Goal: Contribute content: Add original content to the website for others to see

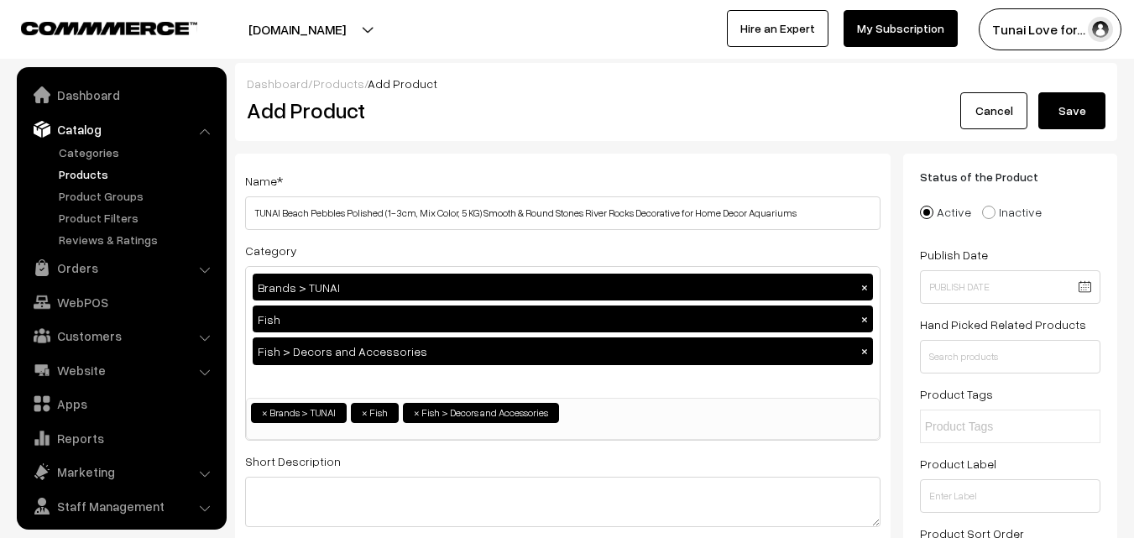
select select "35"
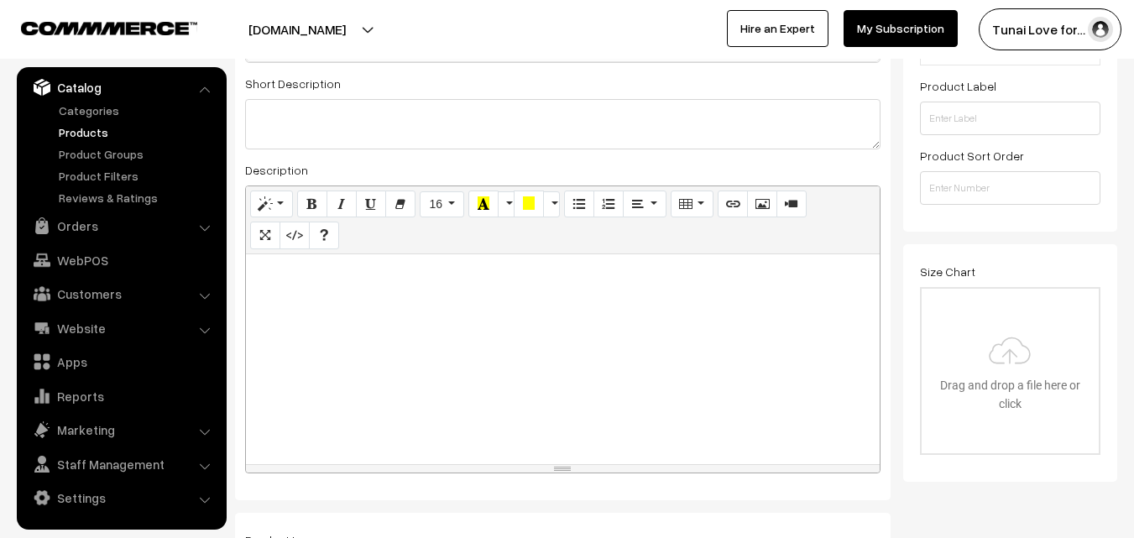
scroll to position [504, 0]
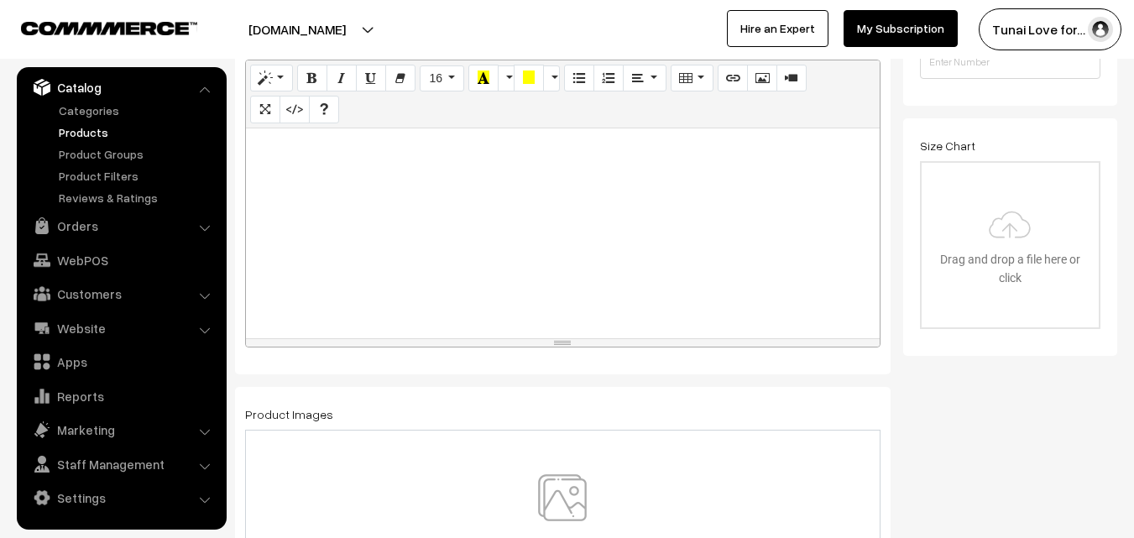
click at [518, 223] on div at bounding box center [563, 233] width 634 height 210
click at [427, 236] on div at bounding box center [563, 233] width 634 height 210
paste div
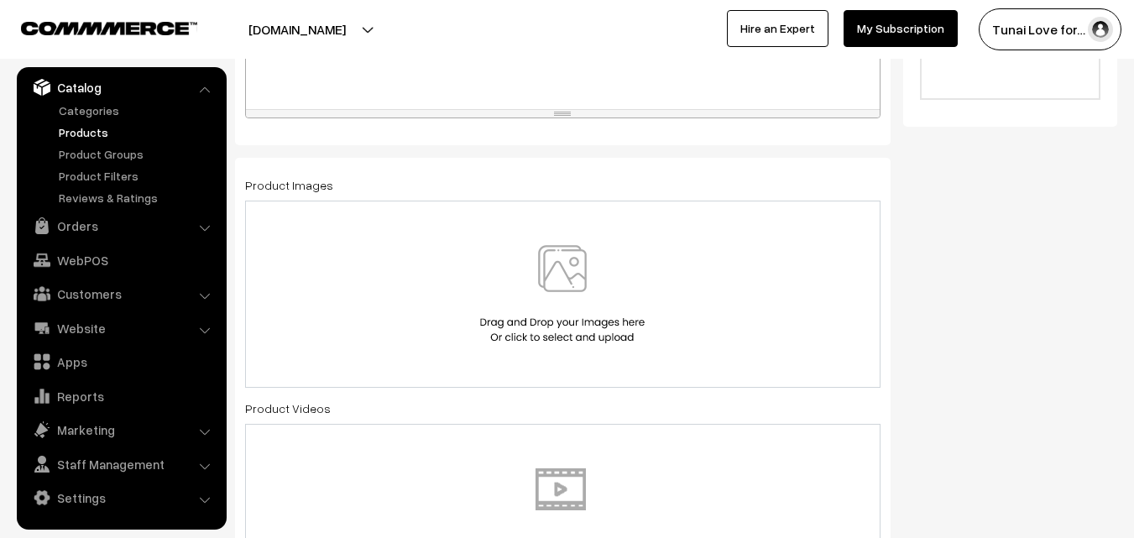
scroll to position [756, 0]
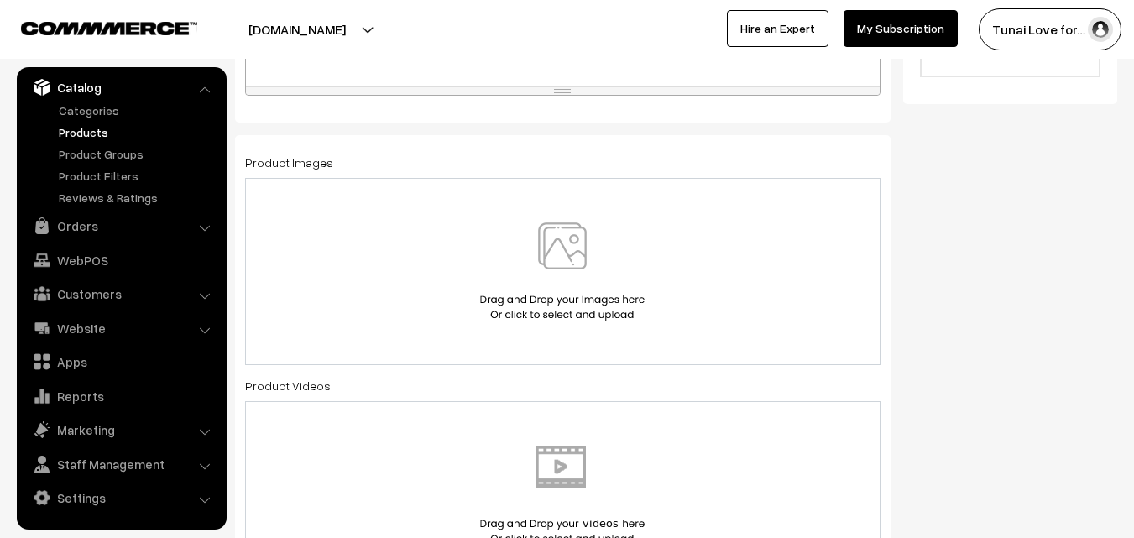
click at [558, 290] on img at bounding box center [562, 271] width 173 height 98
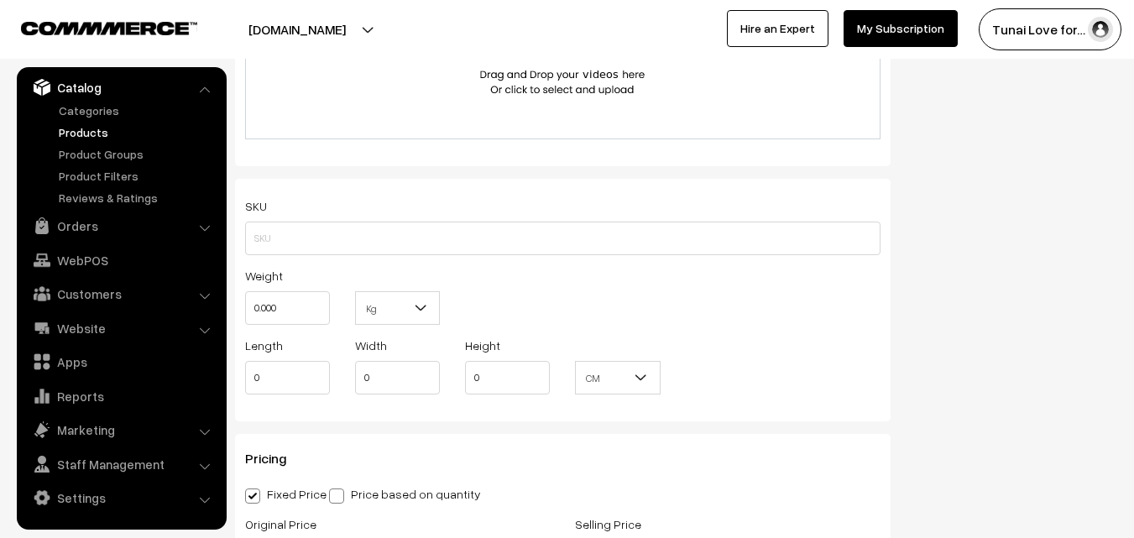
scroll to position [1427, 0]
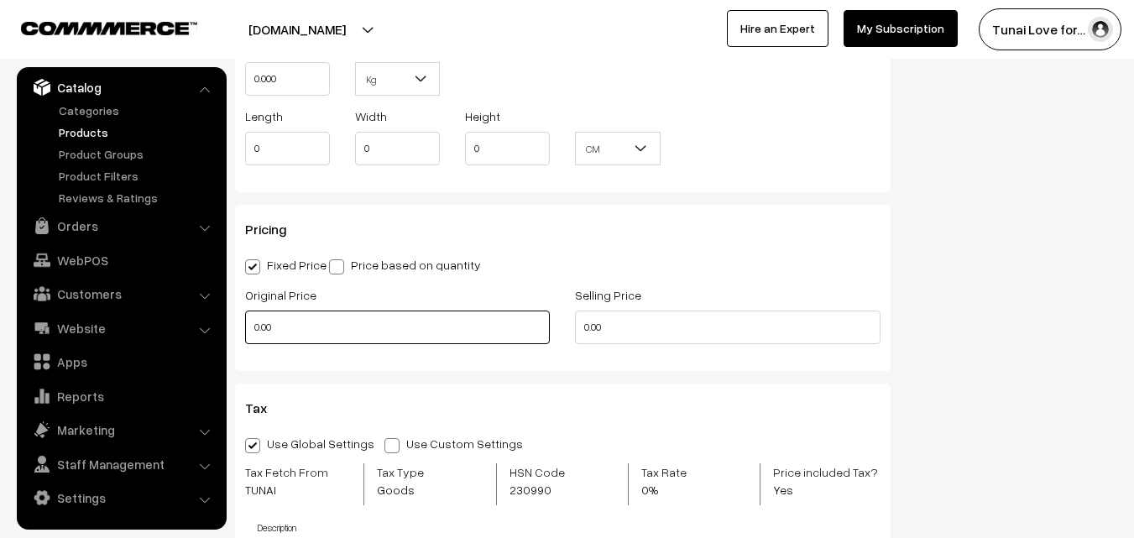
drag, startPoint x: 287, startPoint y: 324, endPoint x: 240, endPoint y: 327, distance: 47.1
click at [240, 327] on div "Original Price 0.00" at bounding box center [398, 320] width 330 height 70
type input "699"
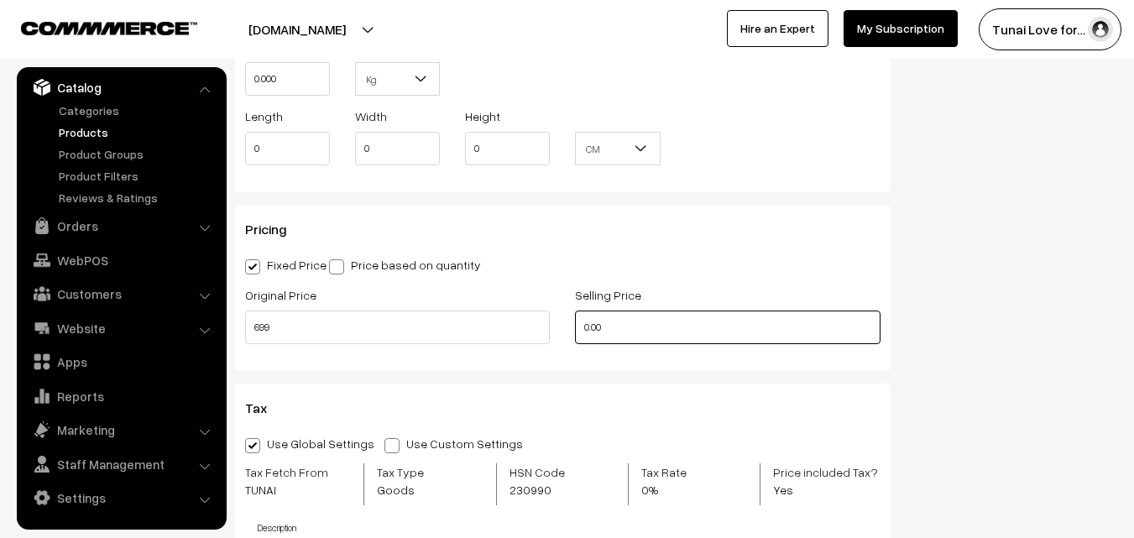
drag, startPoint x: 609, startPoint y: 325, endPoint x: 581, endPoint y: 320, distance: 28.2
click at [581, 320] on input "0.00" at bounding box center [727, 328] width 305 height 34
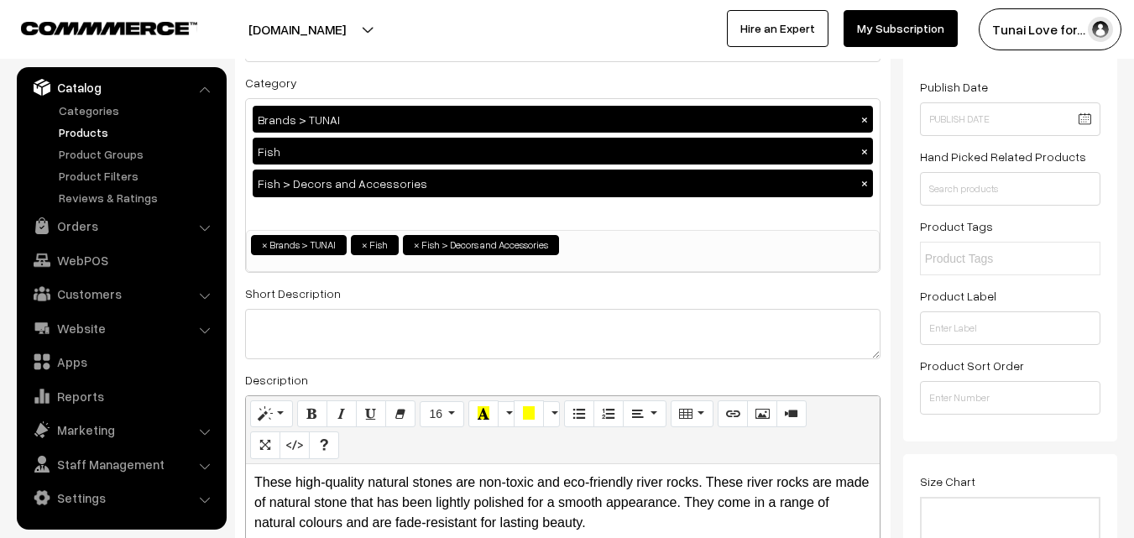
scroll to position [0, 0]
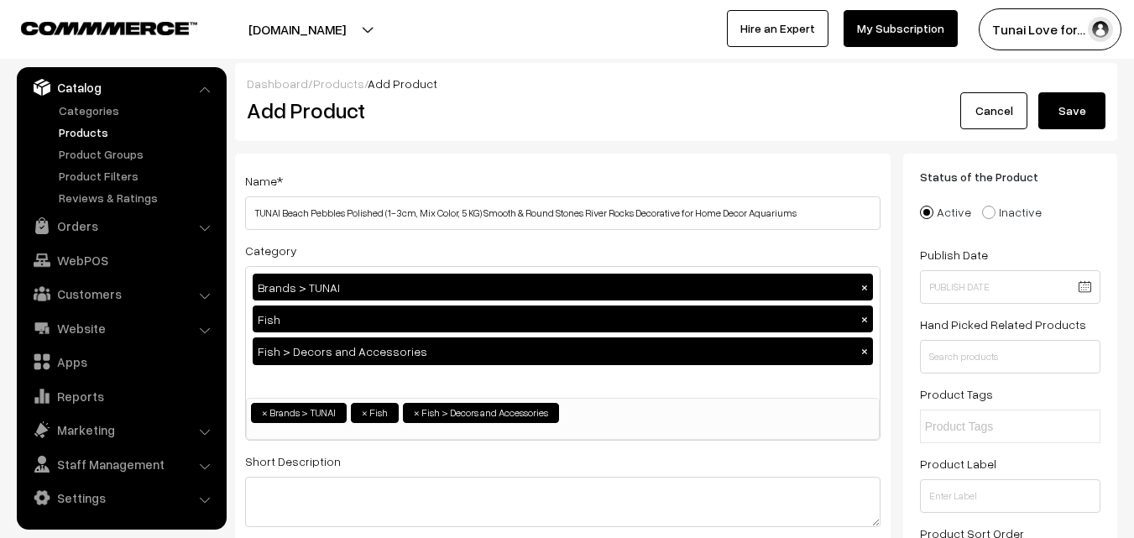
type input "299"
click at [1076, 111] on button "Save" at bounding box center [1072, 110] width 67 height 37
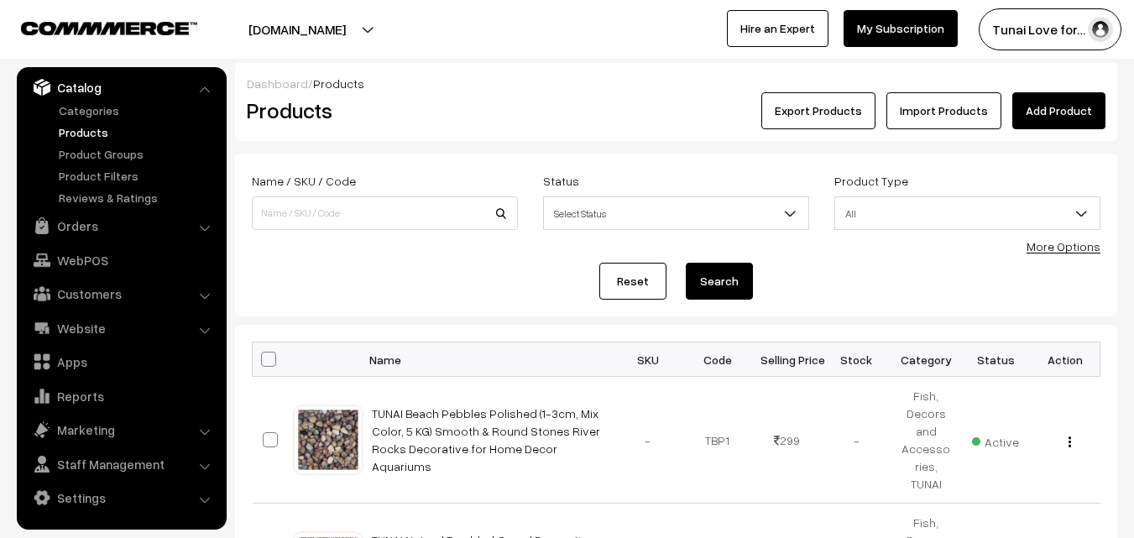
click at [1065, 108] on link "Add Product" at bounding box center [1059, 110] width 93 height 37
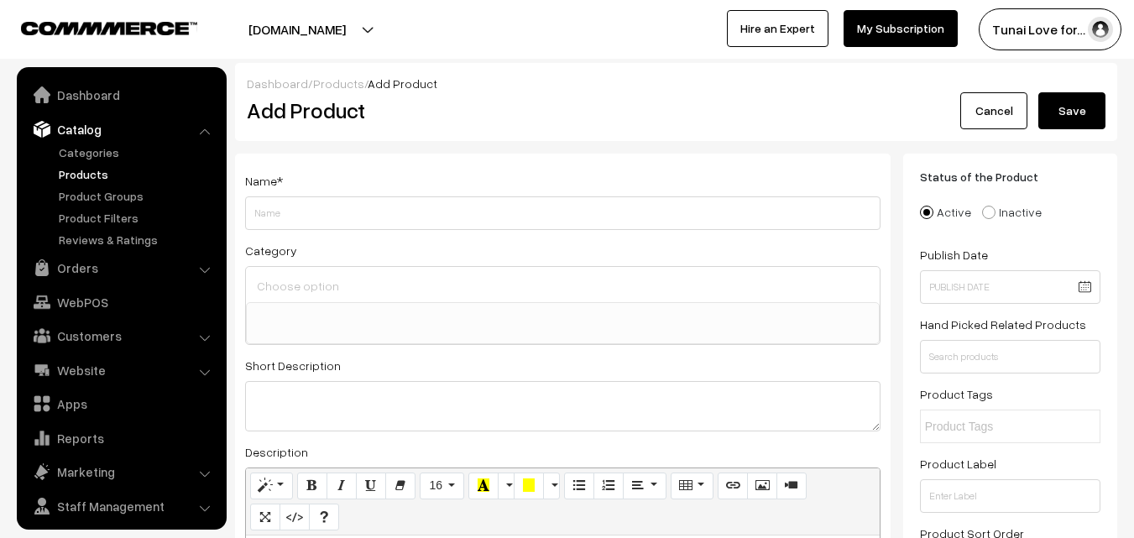
select select
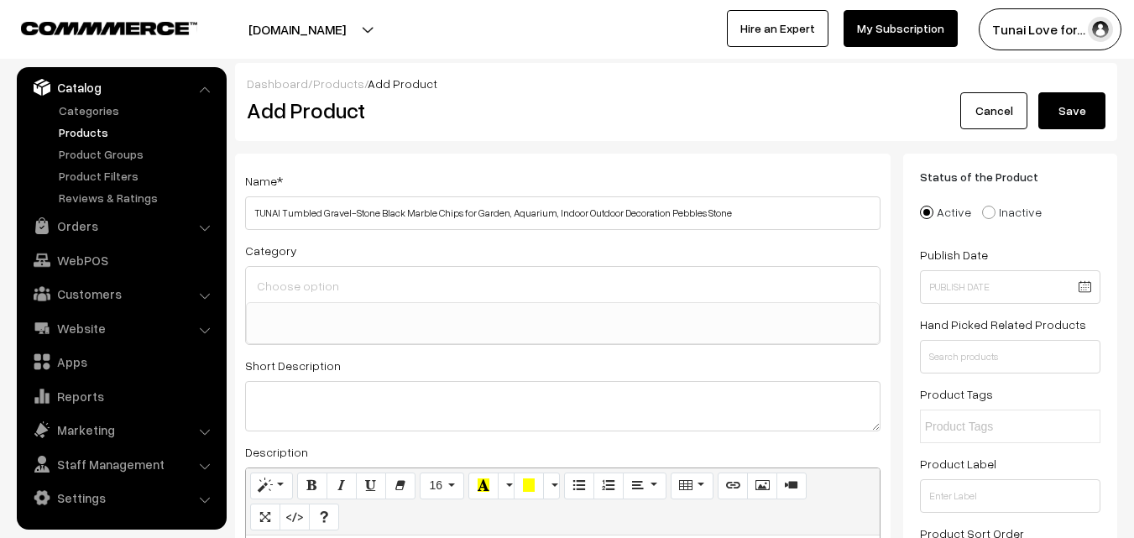
type input "TUNAI Tumbled Gravel-Stone Black Marble Chips for Garden, Aquarium, Indoor Outd…"
click at [338, 292] on input at bounding box center [563, 286] width 620 height 24
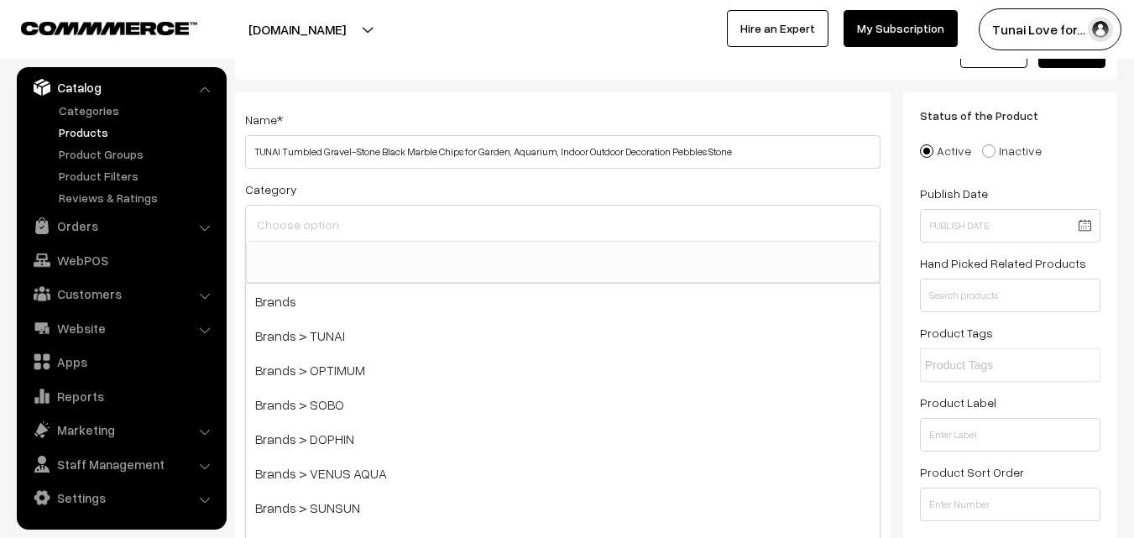
scroll to position [168, 0]
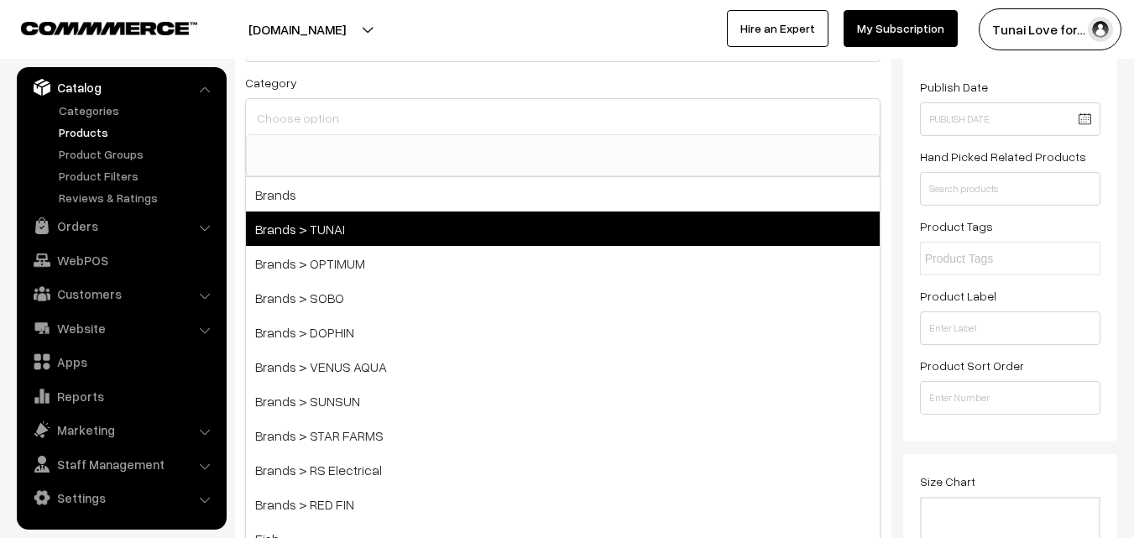
click at [316, 235] on span "Brands > TUNAI" at bounding box center [563, 229] width 634 height 34
select select "35"
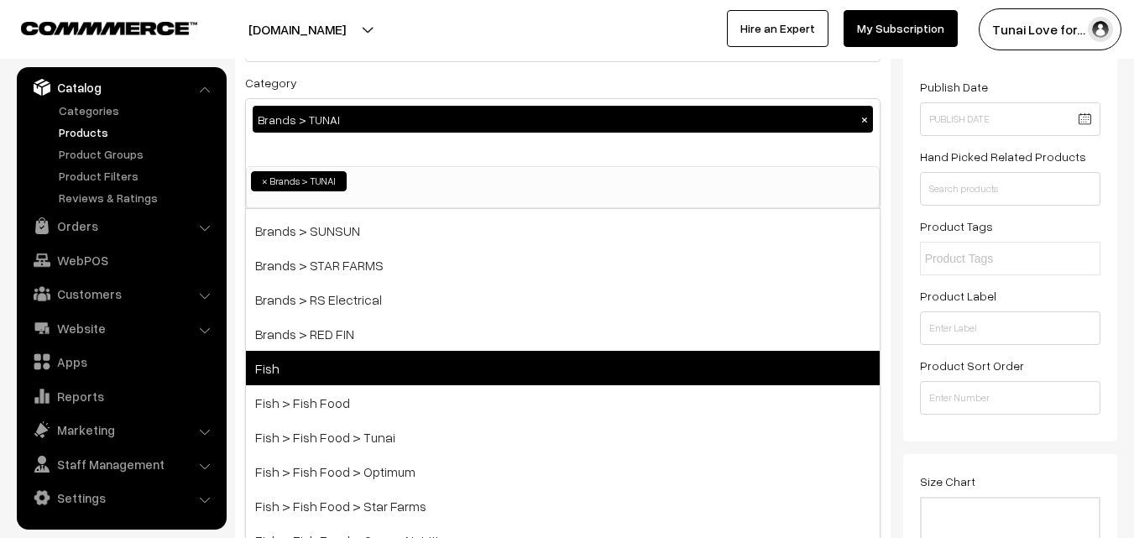
click at [311, 376] on span "Fish" at bounding box center [563, 368] width 634 height 34
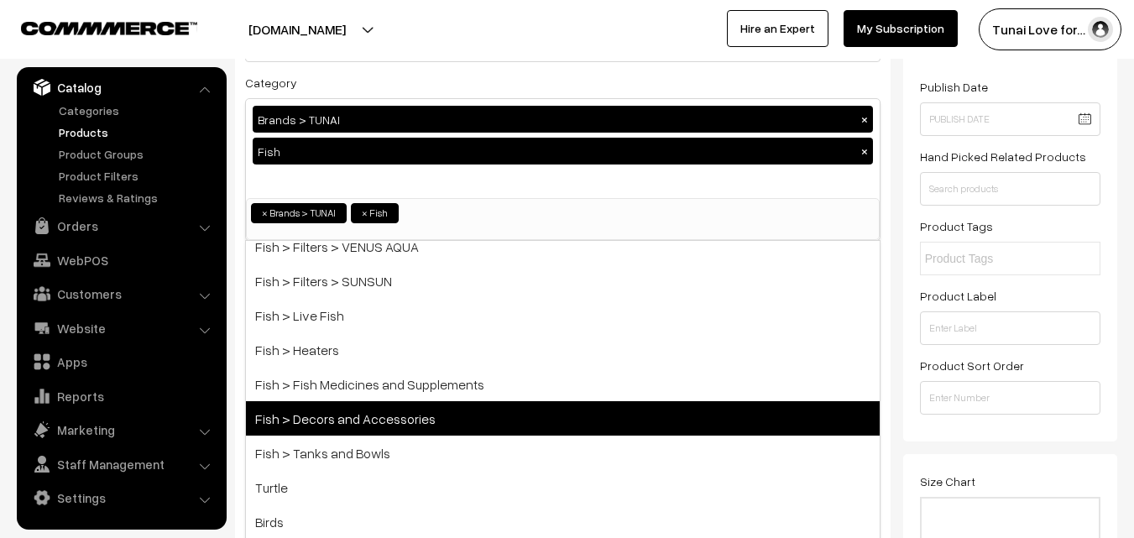
click at [365, 408] on span "Fish > Decors and Accessories" at bounding box center [563, 418] width 634 height 34
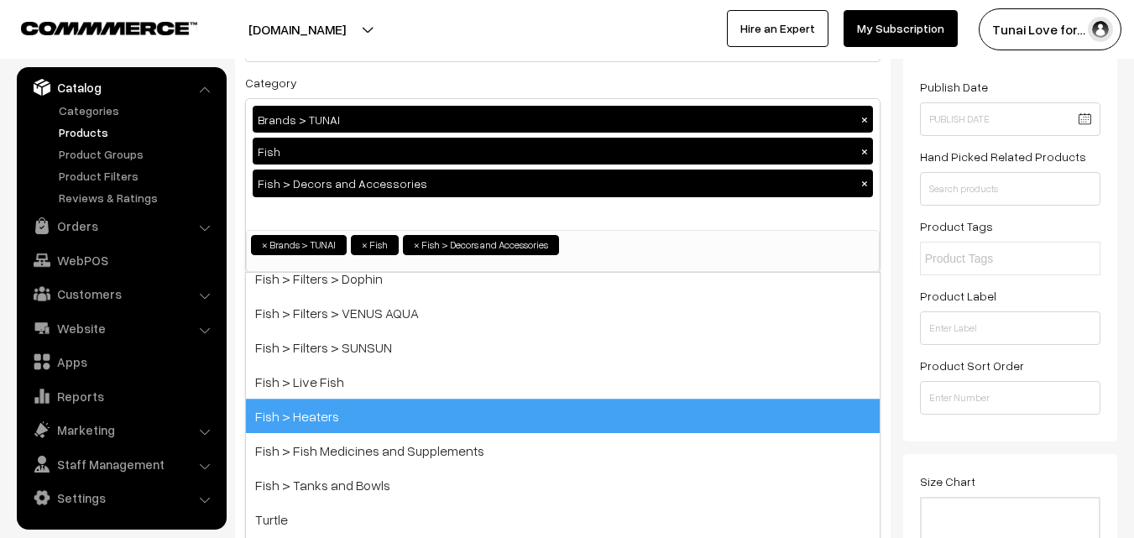
scroll to position [735, 0]
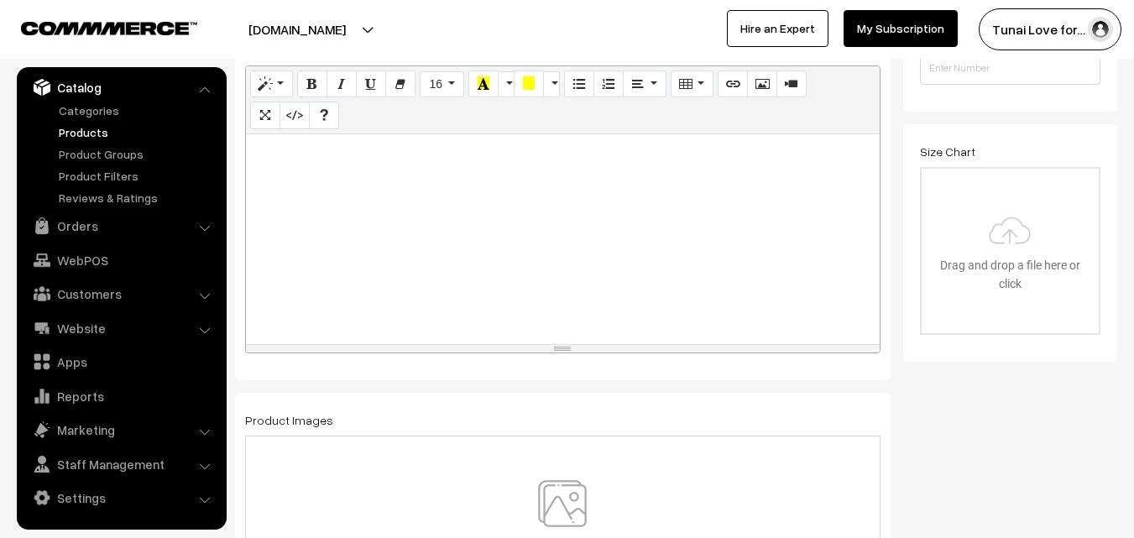
scroll to position [504, 0]
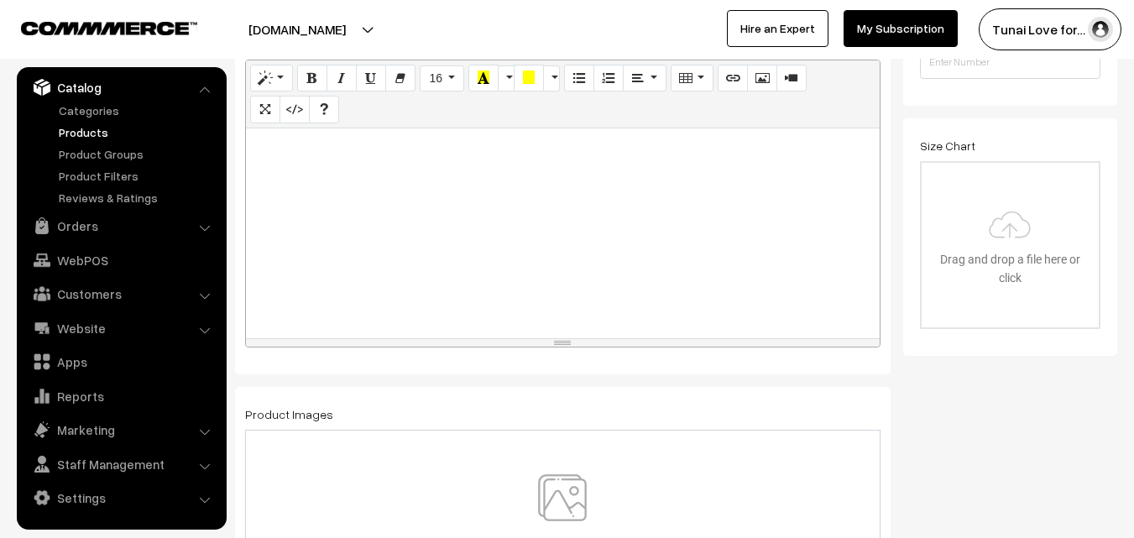
click at [706, 246] on div at bounding box center [563, 233] width 634 height 210
click at [343, 276] on div at bounding box center [563, 233] width 634 height 210
paste div
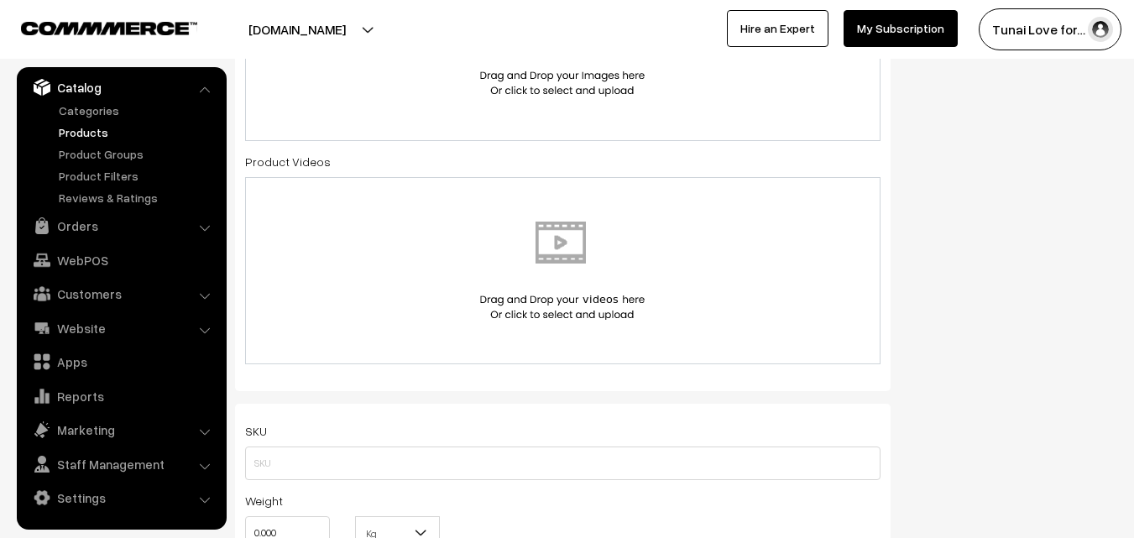
scroll to position [1008, 0]
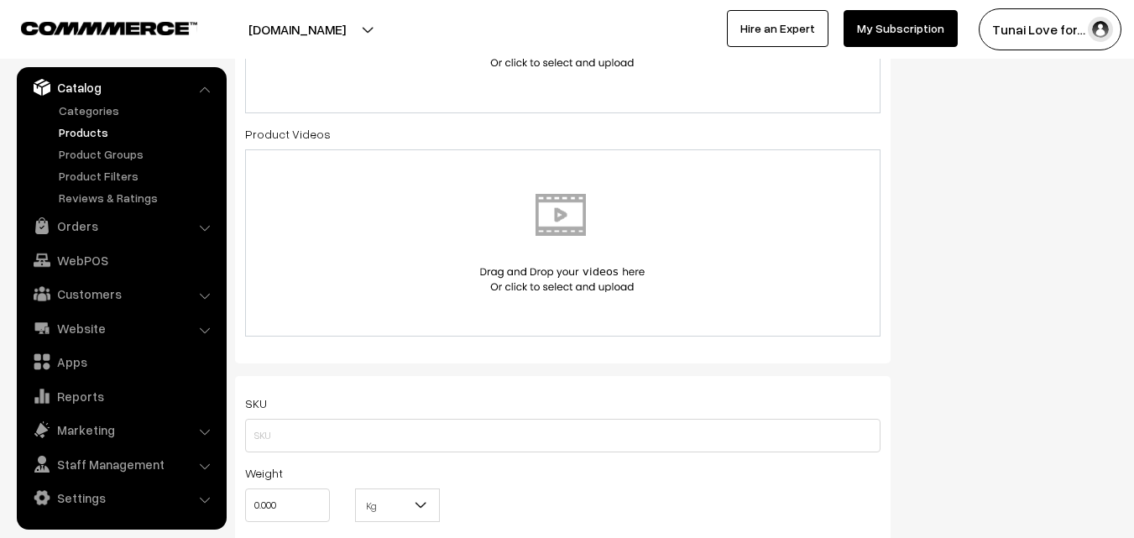
click at [574, 218] on img at bounding box center [562, 243] width 173 height 98
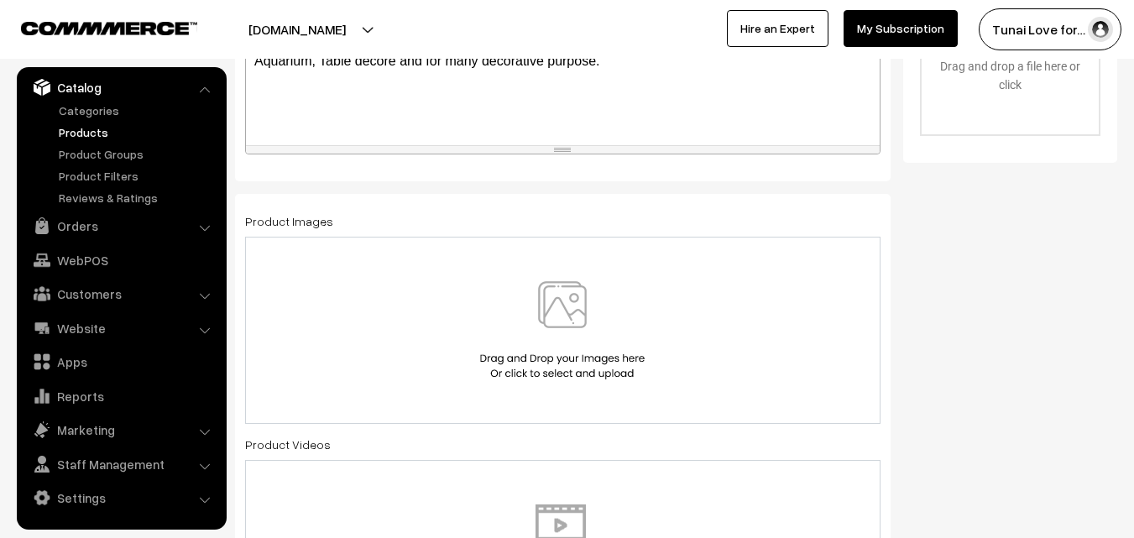
scroll to position [672, 0]
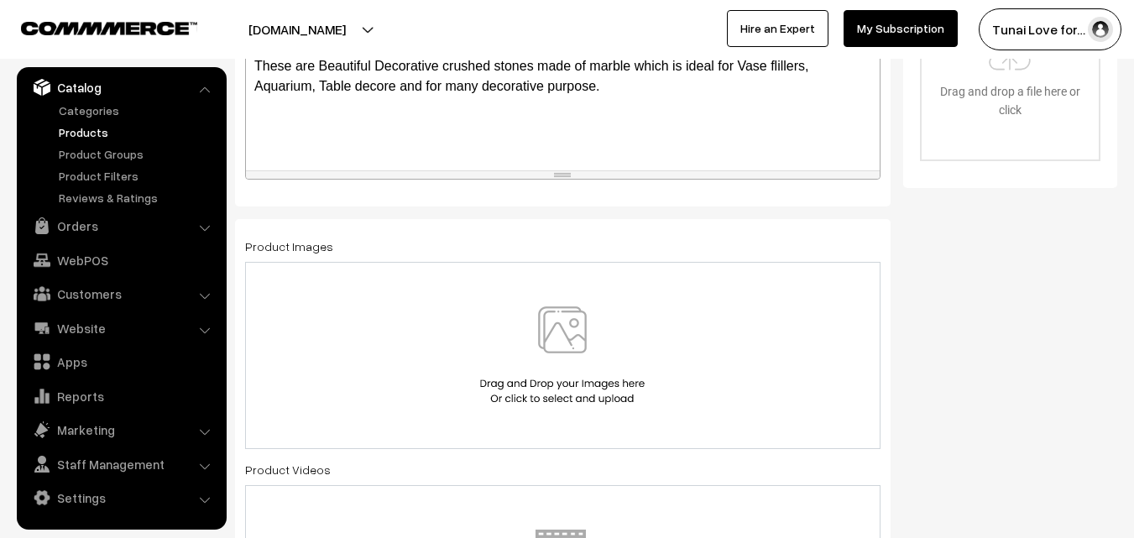
click at [661, 301] on div at bounding box center [563, 355] width 636 height 187
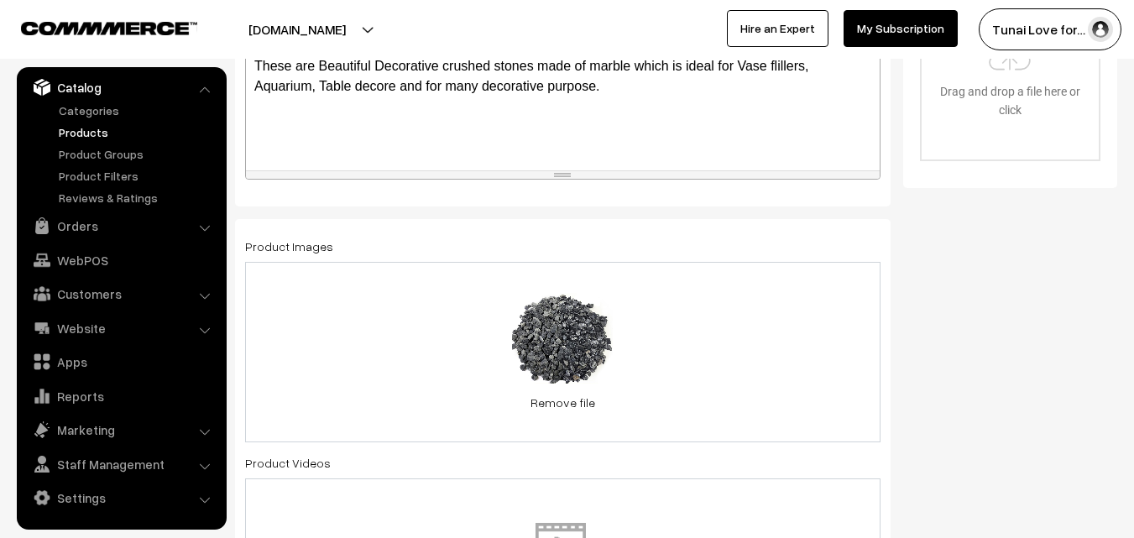
click at [735, 345] on div "0.4 MB 71drhLfbItL.jpg Check Error Remove file" at bounding box center [563, 352] width 636 height 181
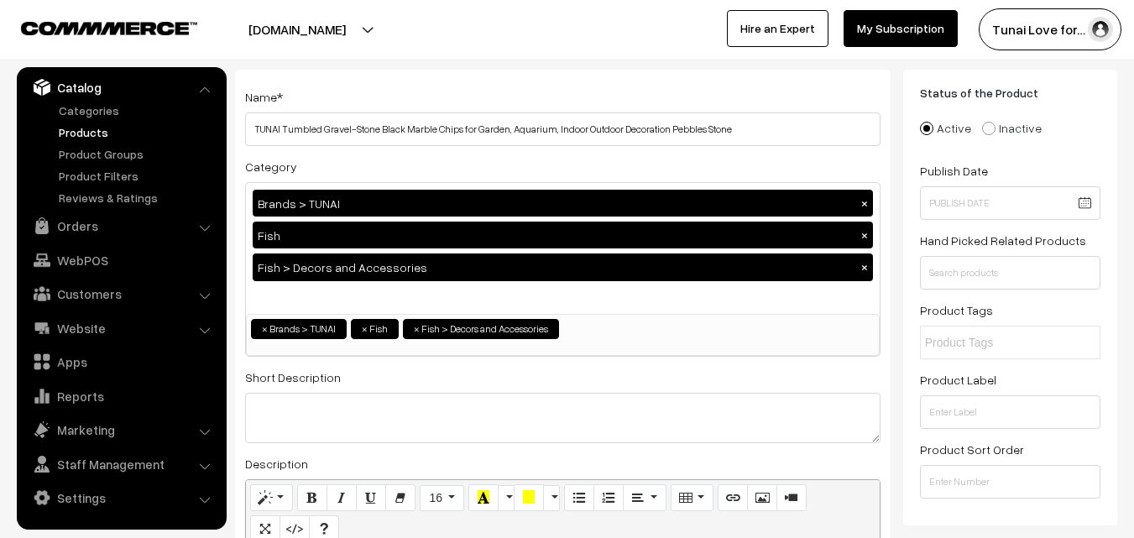
scroll to position [0, 0]
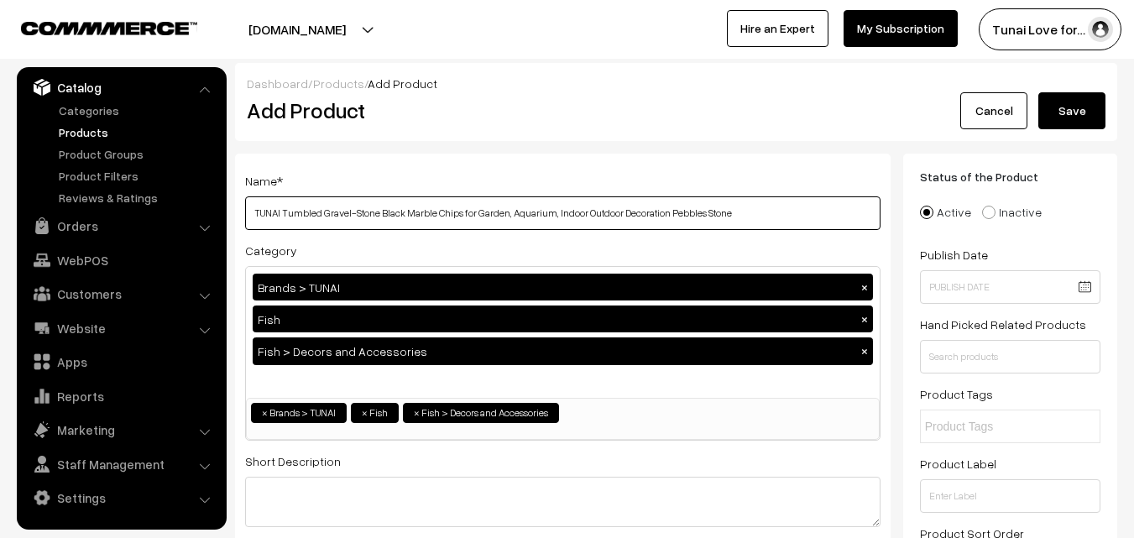
click at [759, 210] on input "TUNAI Tumbled Gravel-Stone Black Marble Chips for Garden, Aquarium, Indoor Outd…" at bounding box center [563, 213] width 636 height 34
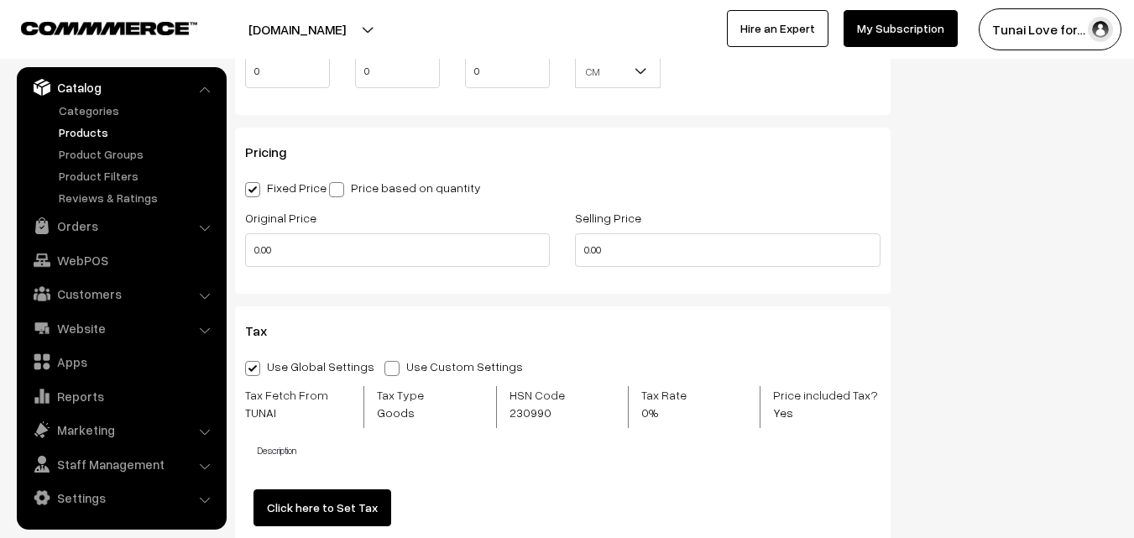
scroll to position [1511, 0]
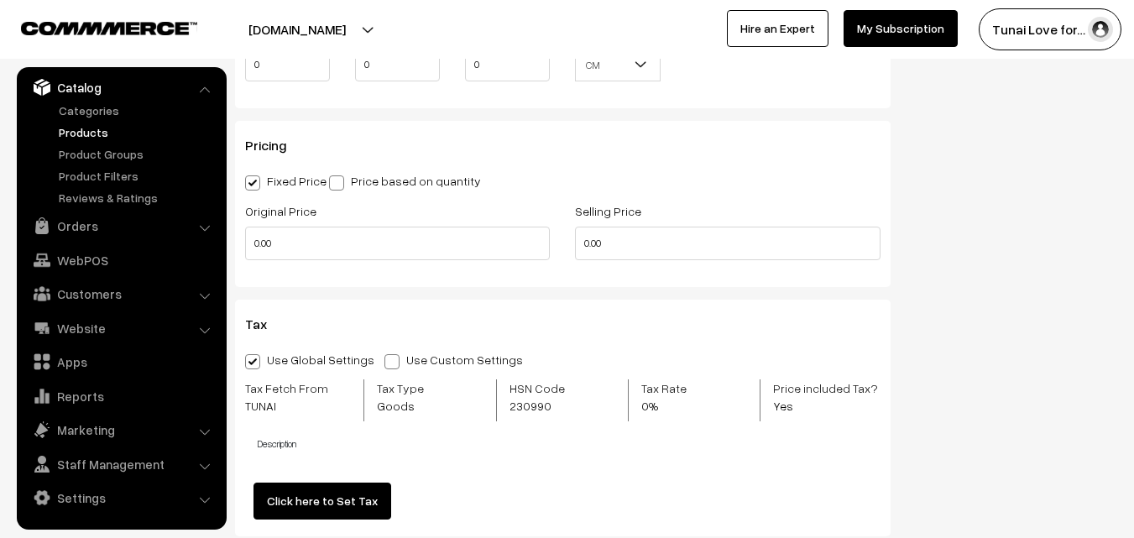
type input "TUNAI Tumbled Gravel-Stone Black Marble Chips for Garden, Aquarium, Indoor Outd…"
click at [282, 239] on input "0.00" at bounding box center [397, 244] width 305 height 34
drag, startPoint x: 285, startPoint y: 239, endPoint x: 239, endPoint y: 239, distance: 45.3
click at [239, 239] on div "Original Price 0.00" at bounding box center [398, 236] width 330 height 70
type input "300"
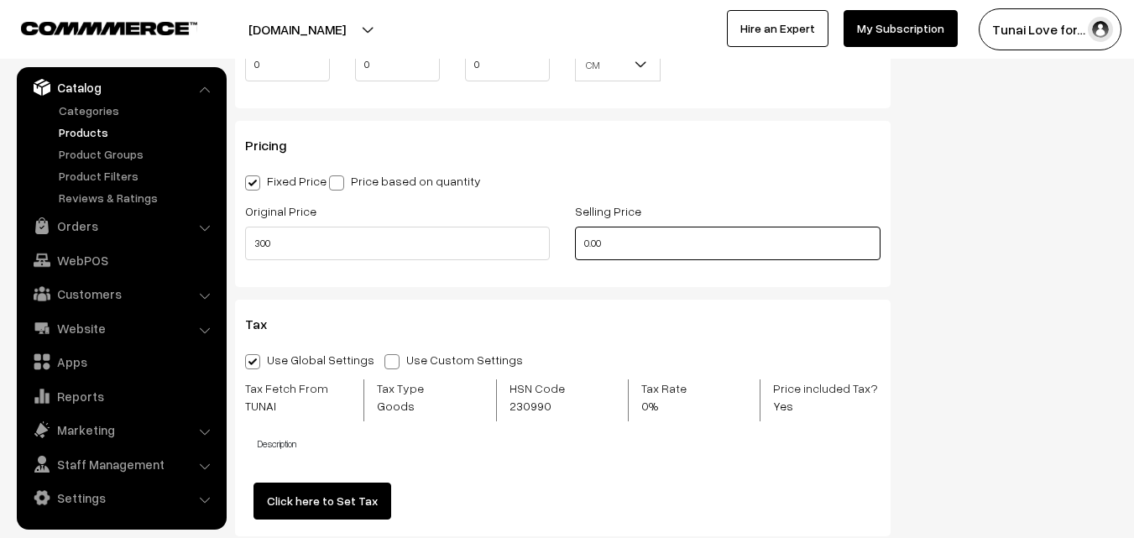
drag, startPoint x: 615, startPoint y: 241, endPoint x: 563, endPoint y: 248, distance: 52.5
click at [563, 248] on div "Selling Price 0.00" at bounding box center [728, 236] width 330 height 70
type input "199"
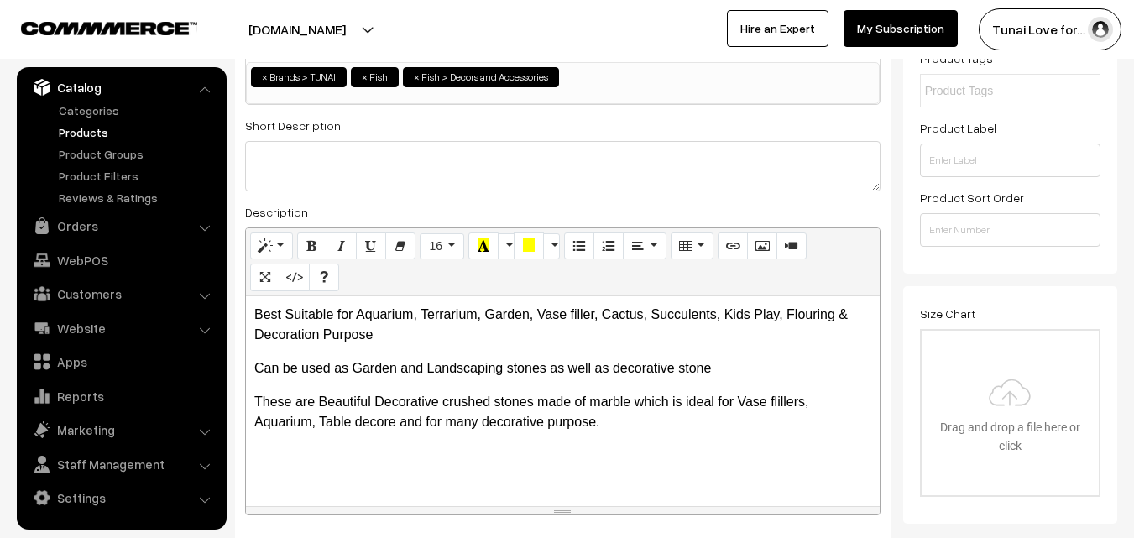
scroll to position [0, 0]
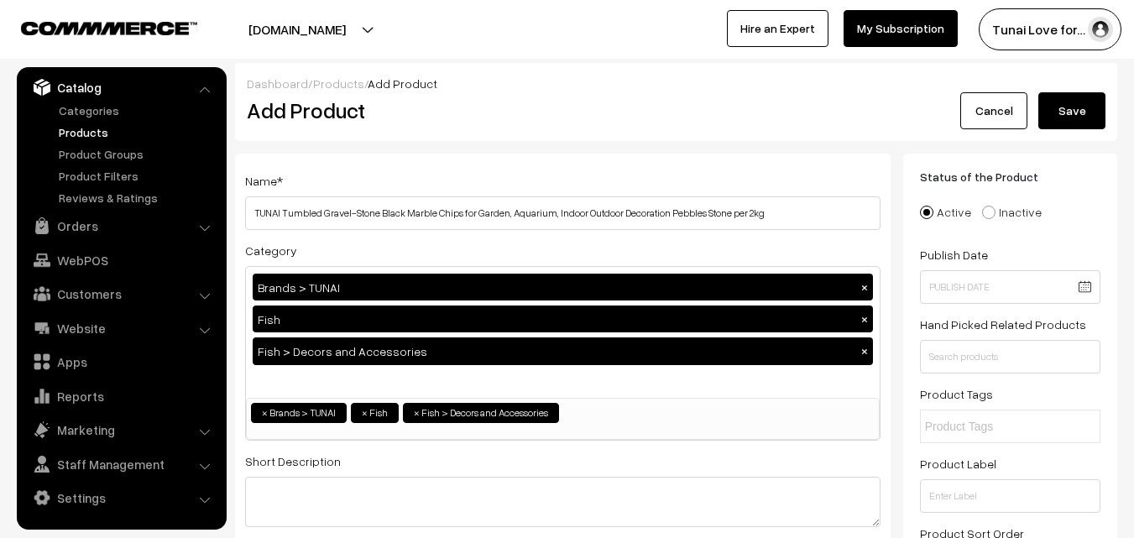
click at [1092, 115] on button "Save" at bounding box center [1072, 110] width 67 height 37
